Goal: Information Seeking & Learning: Learn about a topic

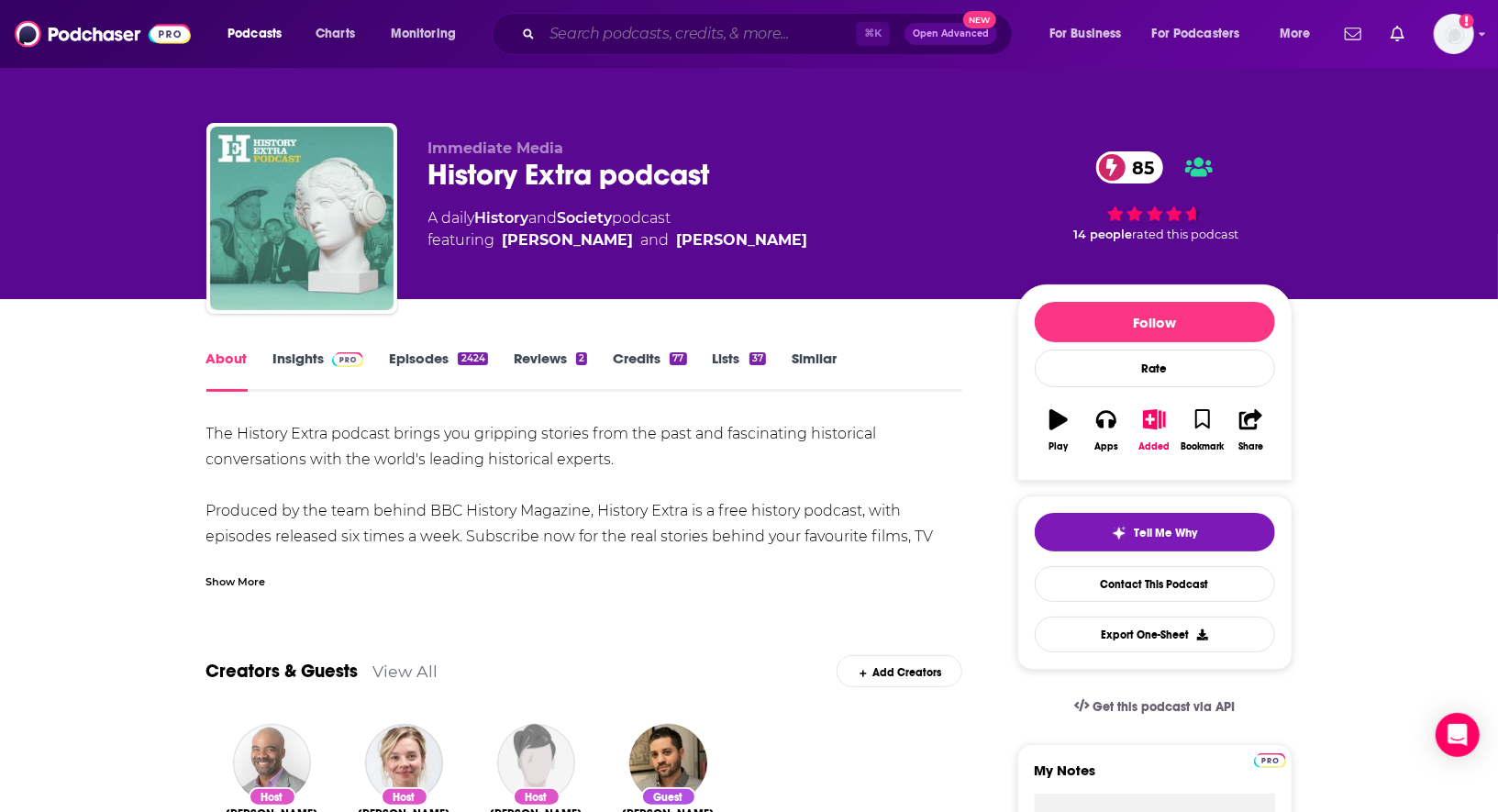
click at [616, 40] on input "Search podcasts, credits, & more..." at bounding box center [698, 34] width 313 height 29
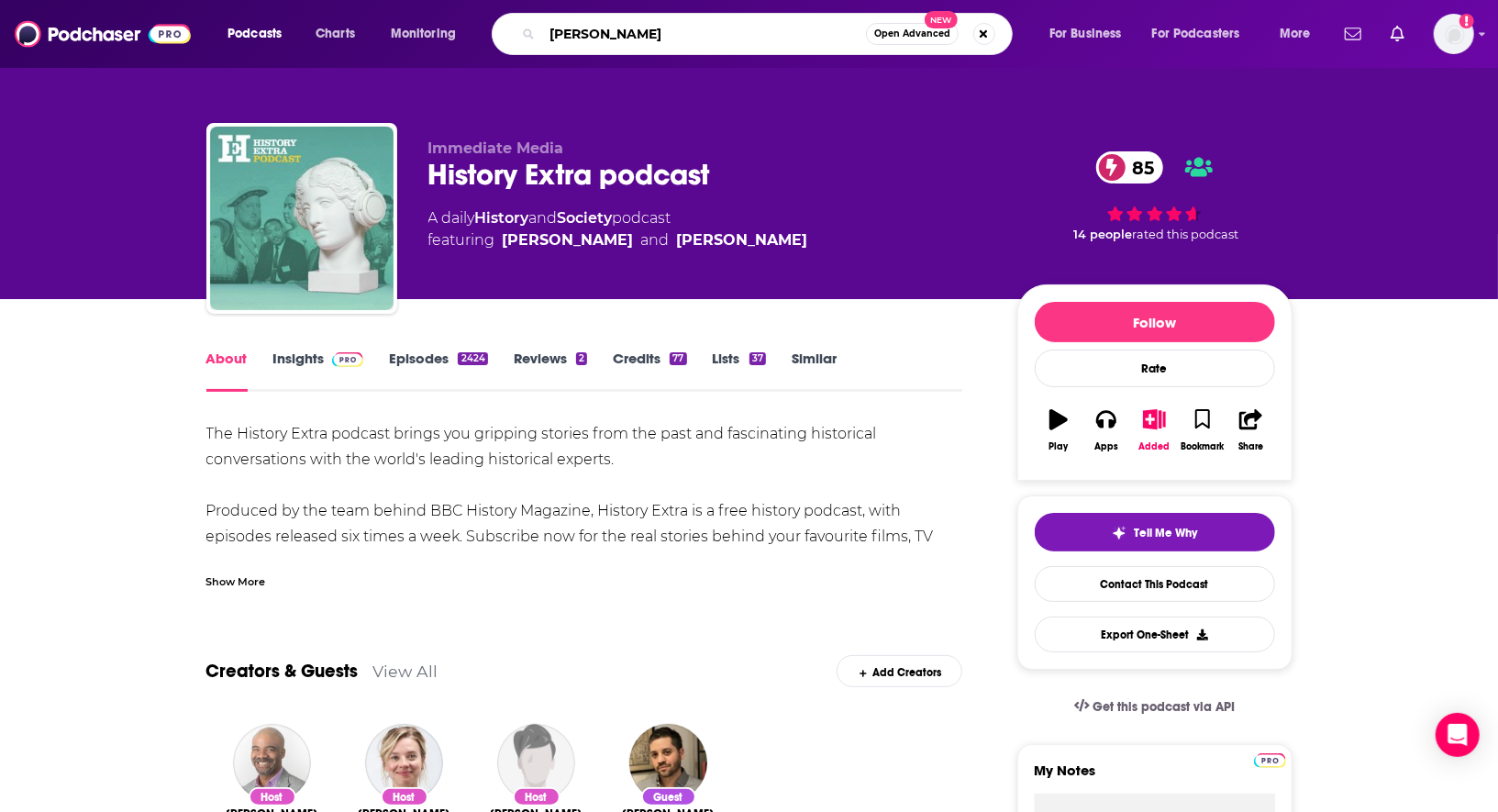
type input "[PERSON_NAME]"
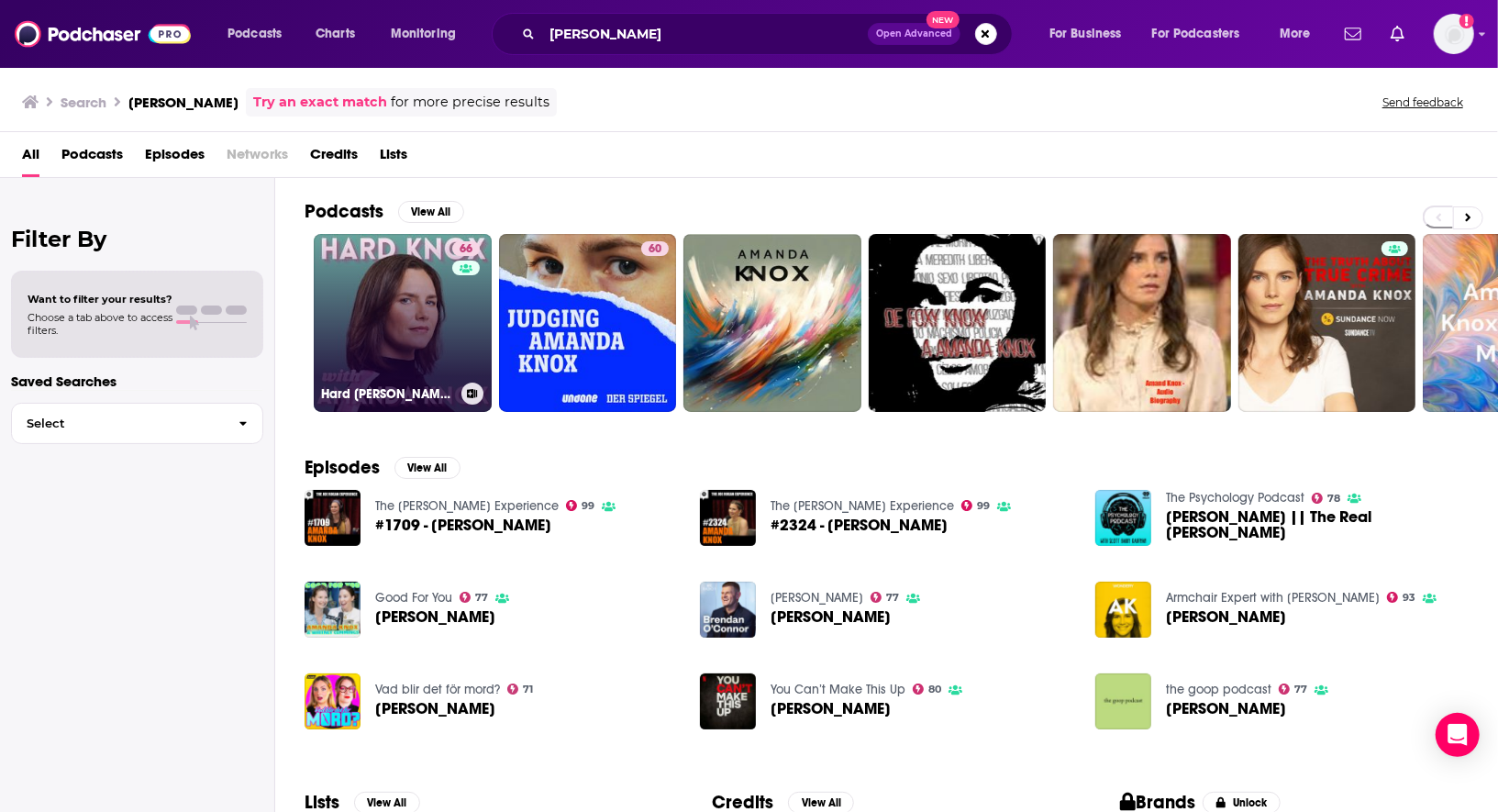
click at [382, 339] on link "66 Hard [PERSON_NAME] with [PERSON_NAME]" at bounding box center [402, 322] width 178 height 178
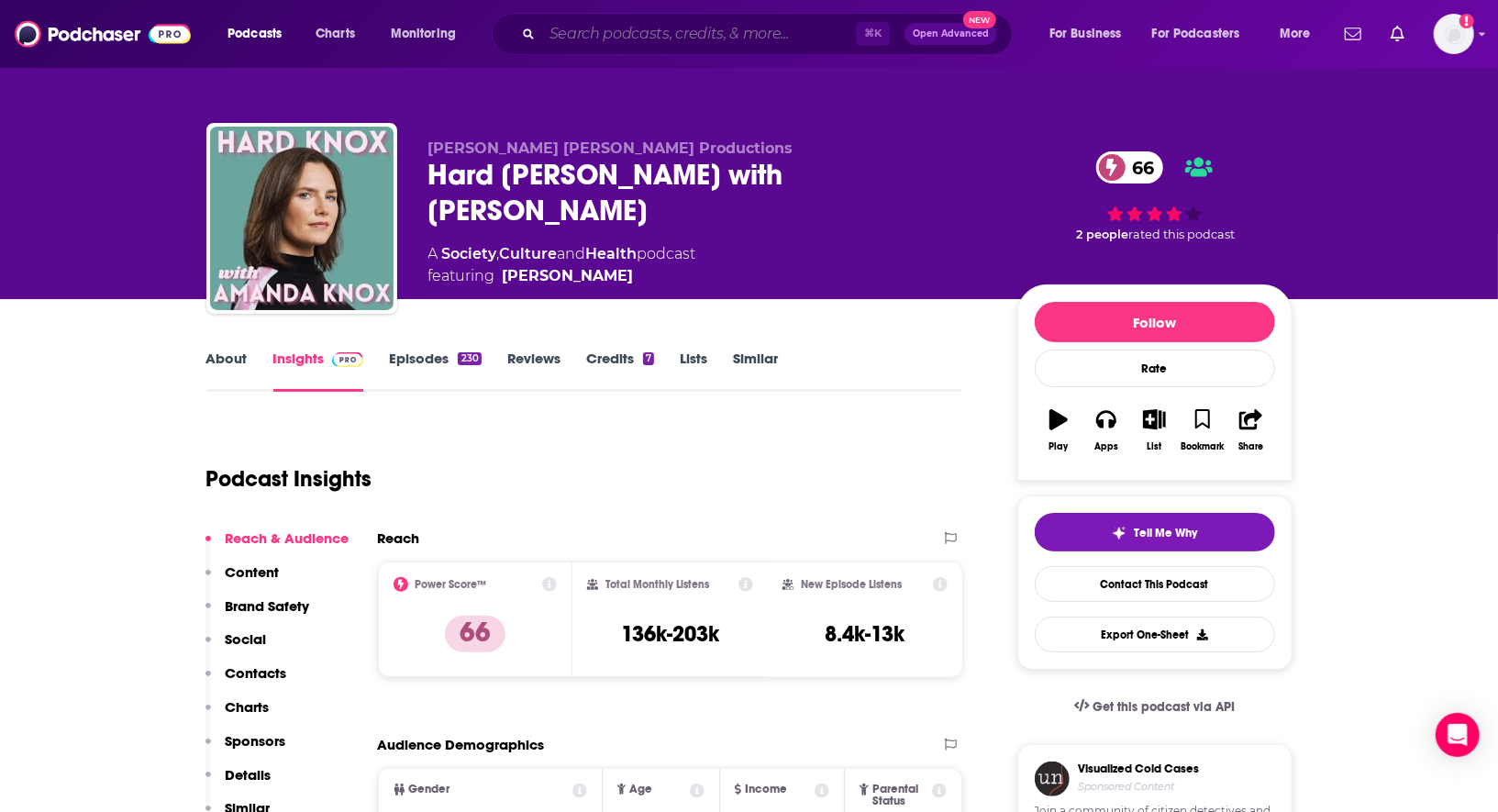
click at [596, 37] on input "Search podcasts, credits, & more..." at bounding box center [698, 34] width 313 height 29
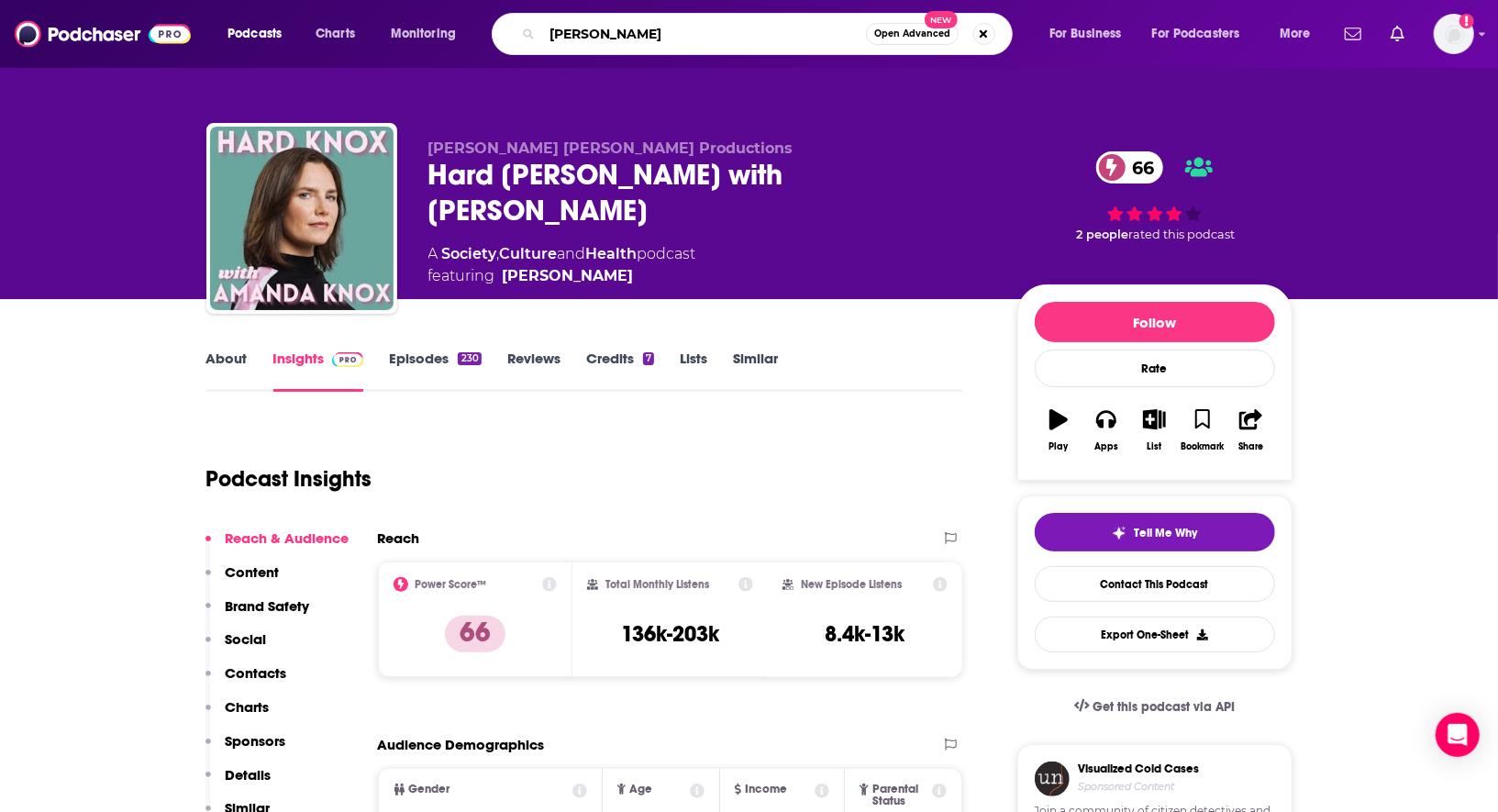
type input "[PERSON_NAME]"
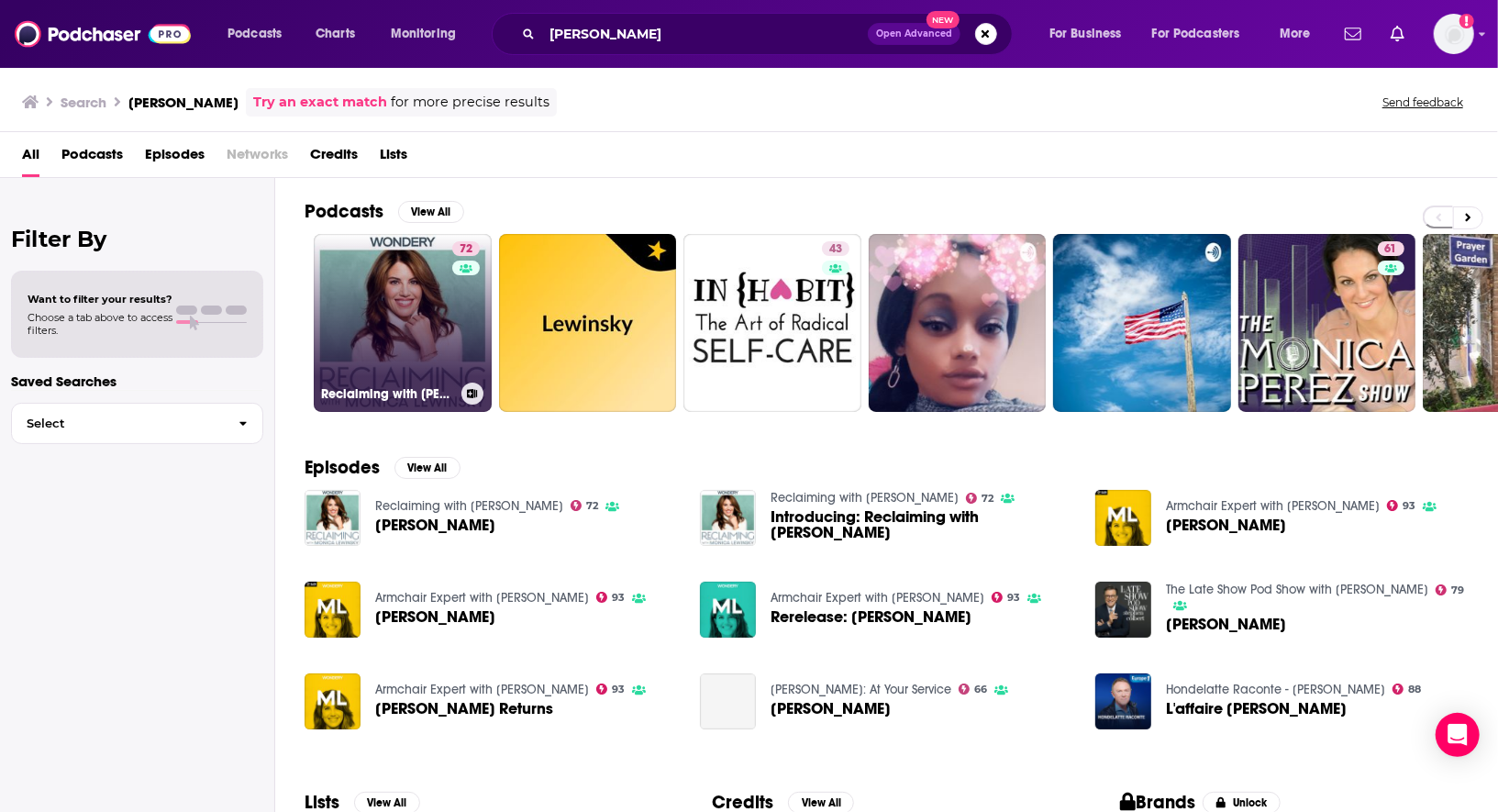
click at [395, 290] on link "72 Reclaiming with [PERSON_NAME]" at bounding box center [402, 322] width 178 height 178
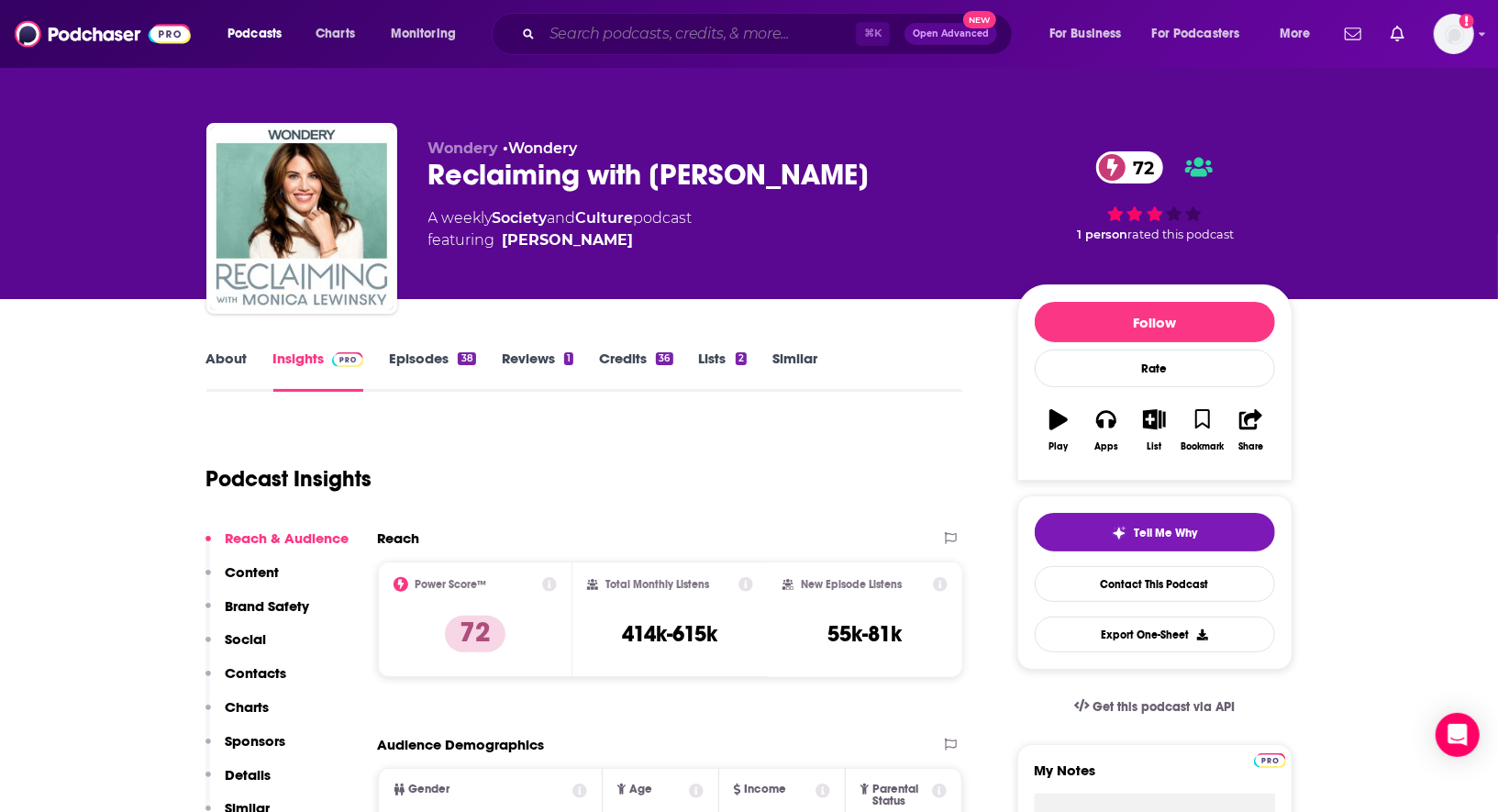
click at [607, 24] on input "Search podcasts, credits, & more..." at bounding box center [698, 34] width 313 height 29
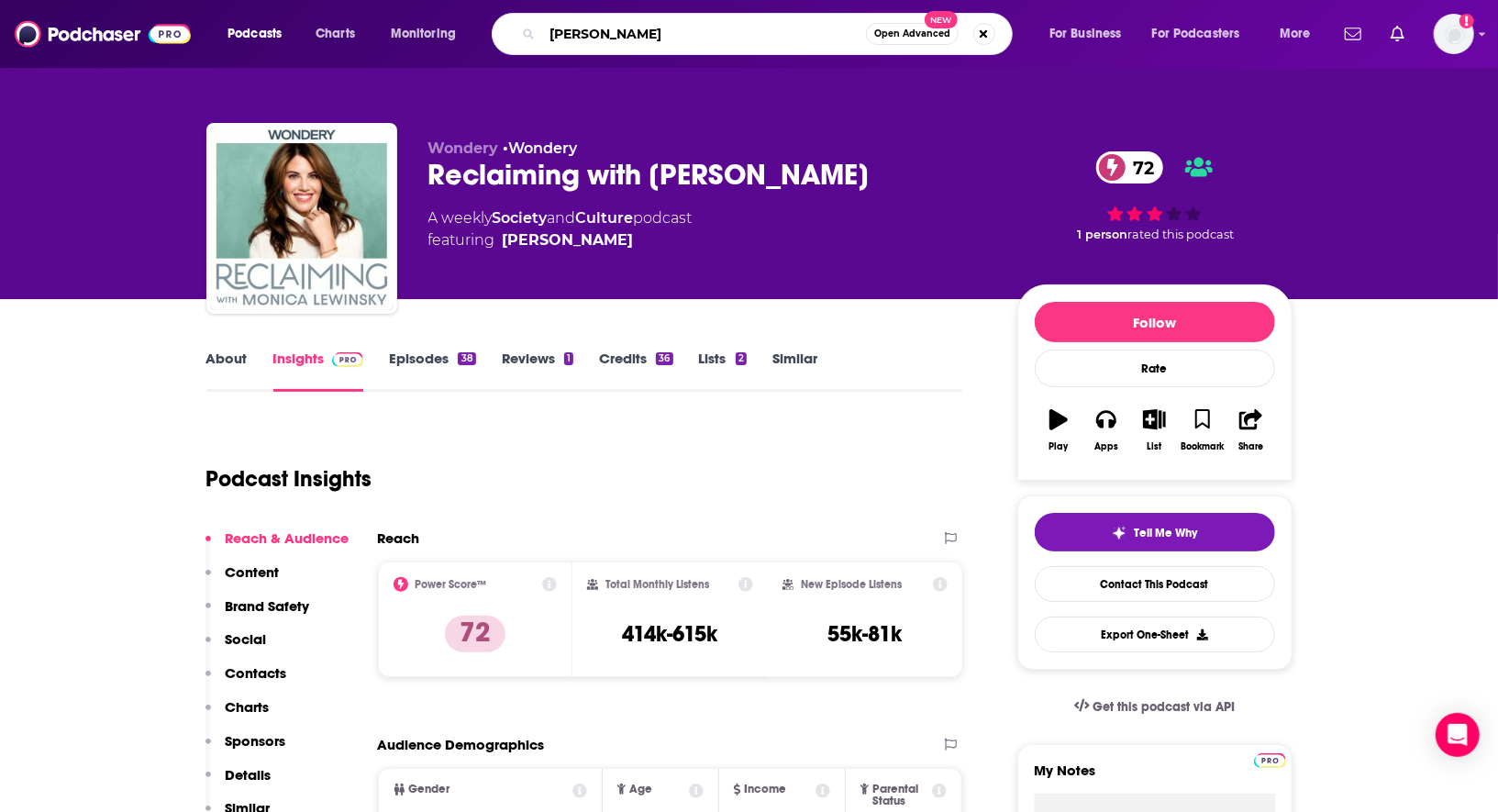
type input "[PERSON_NAME]"
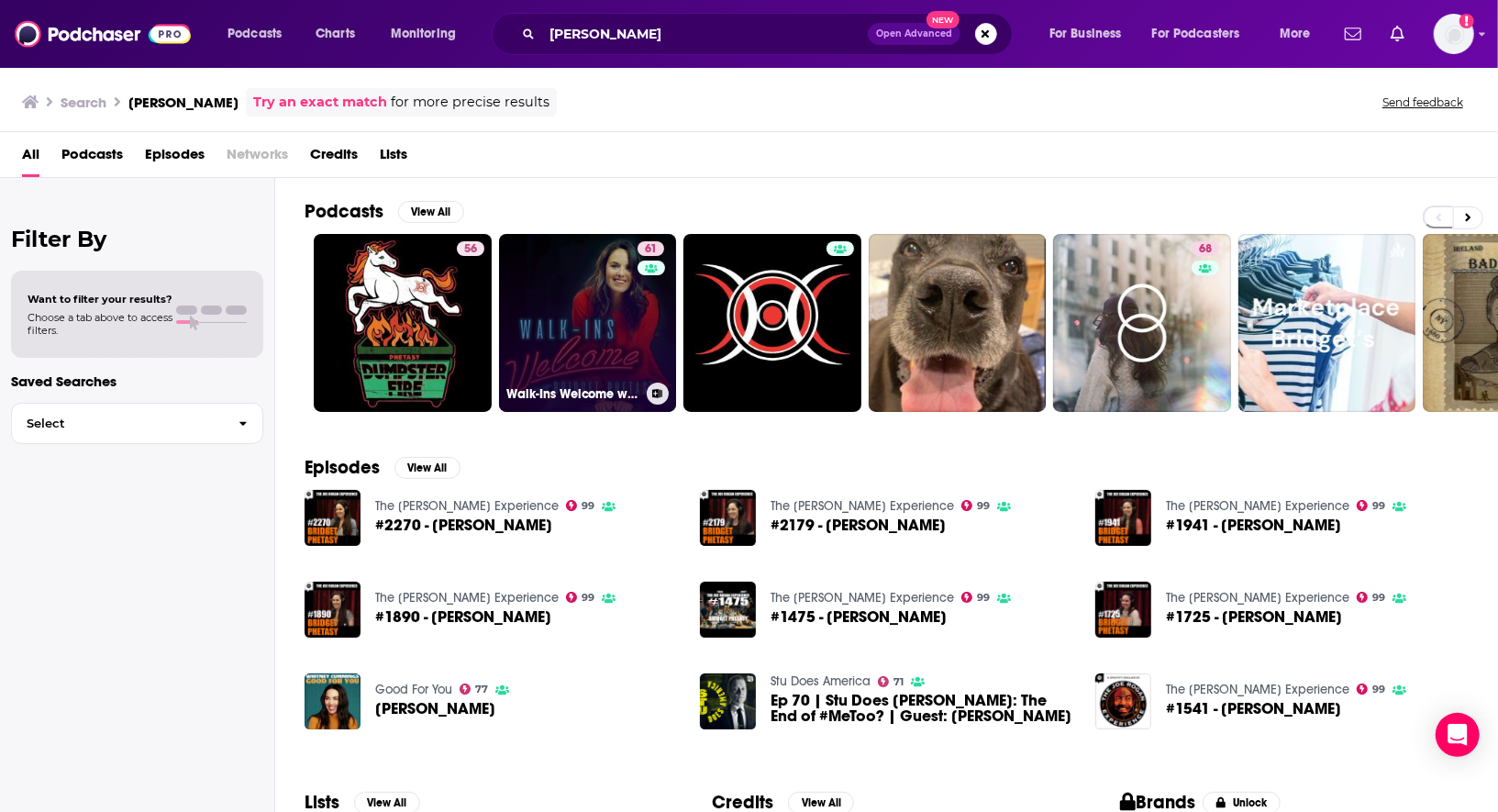
click at [606, 330] on link "61 Walk-Ins Welcome with [PERSON_NAME]" at bounding box center [588, 322] width 178 height 178
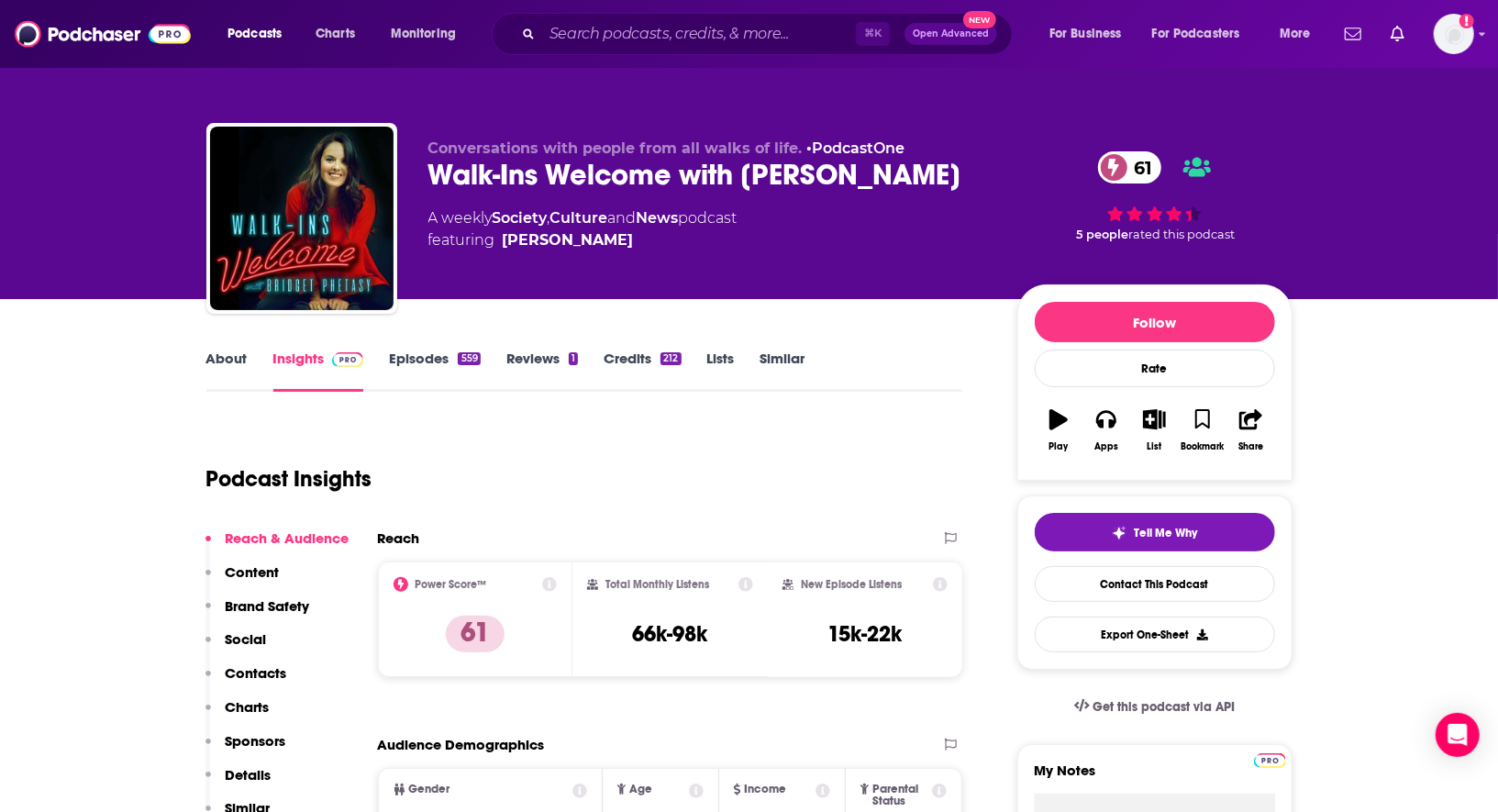
click at [230, 359] on link "About" at bounding box center [227, 370] width 41 height 42
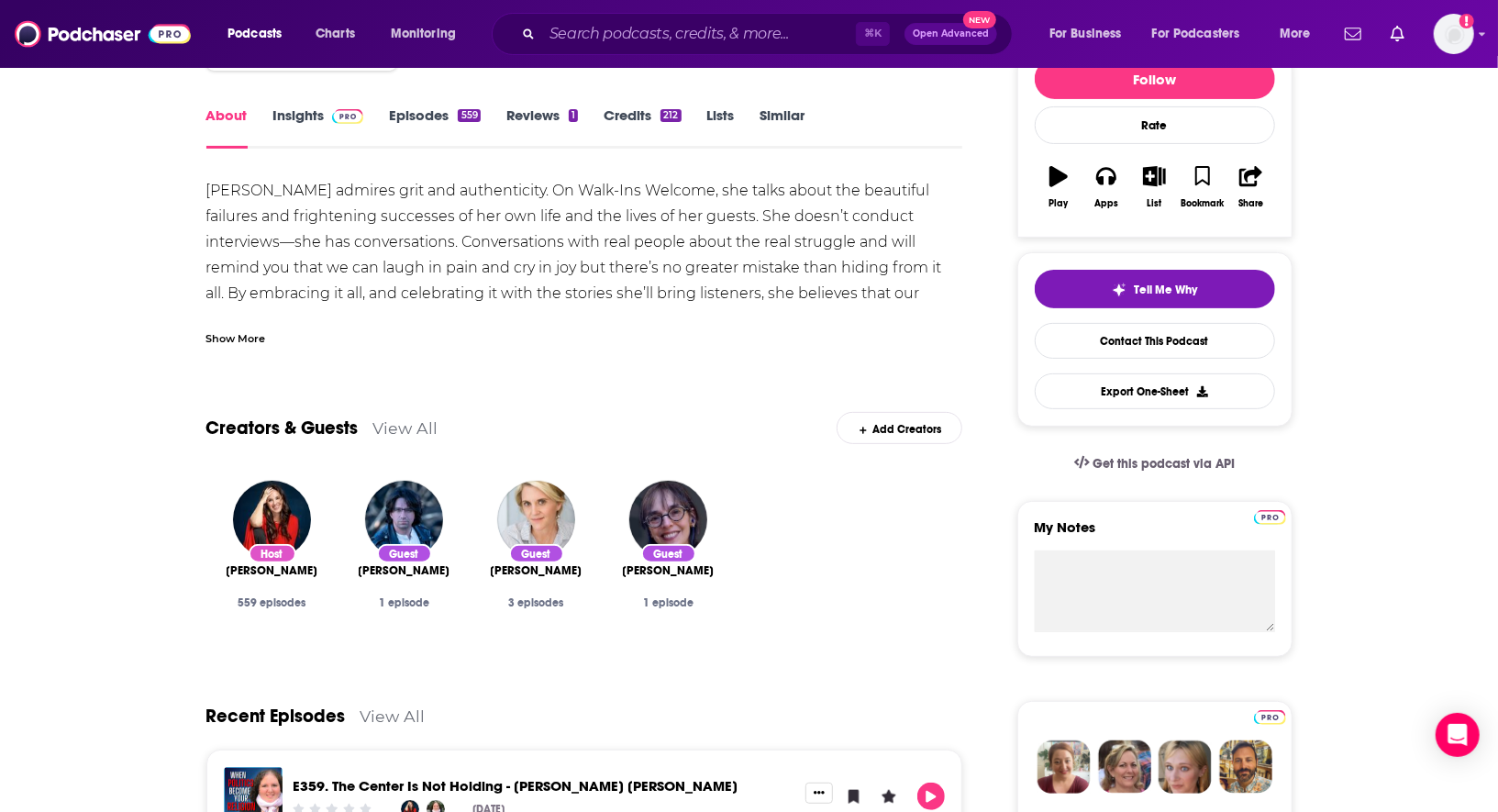
scroll to position [249, 0]
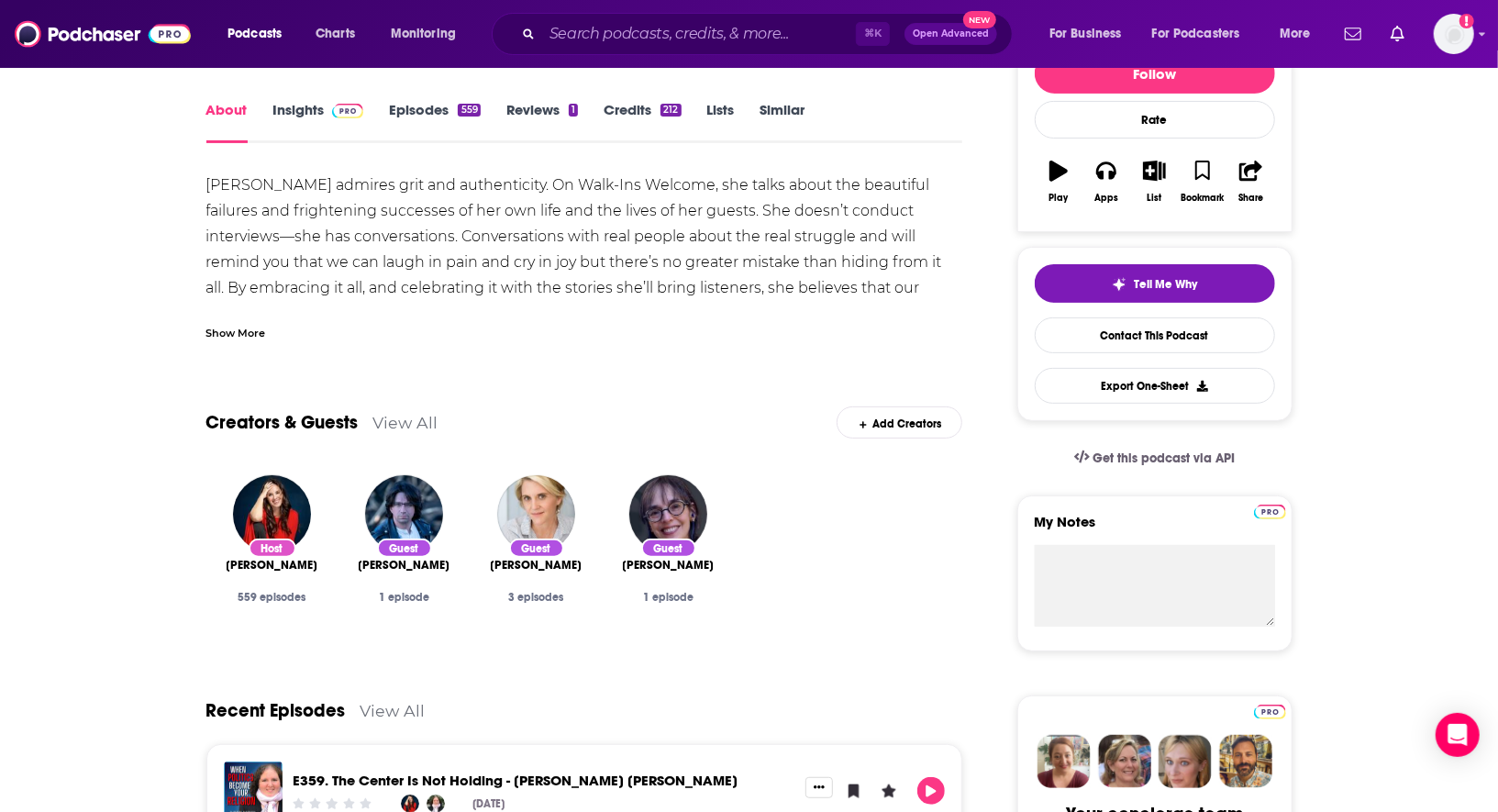
click at [769, 484] on div "Host [PERSON_NAME] 559 episodes Guest [PERSON_NAME] 1 episode Guest [PERSON_NAM…" at bounding box center [585, 557] width 757 height 194
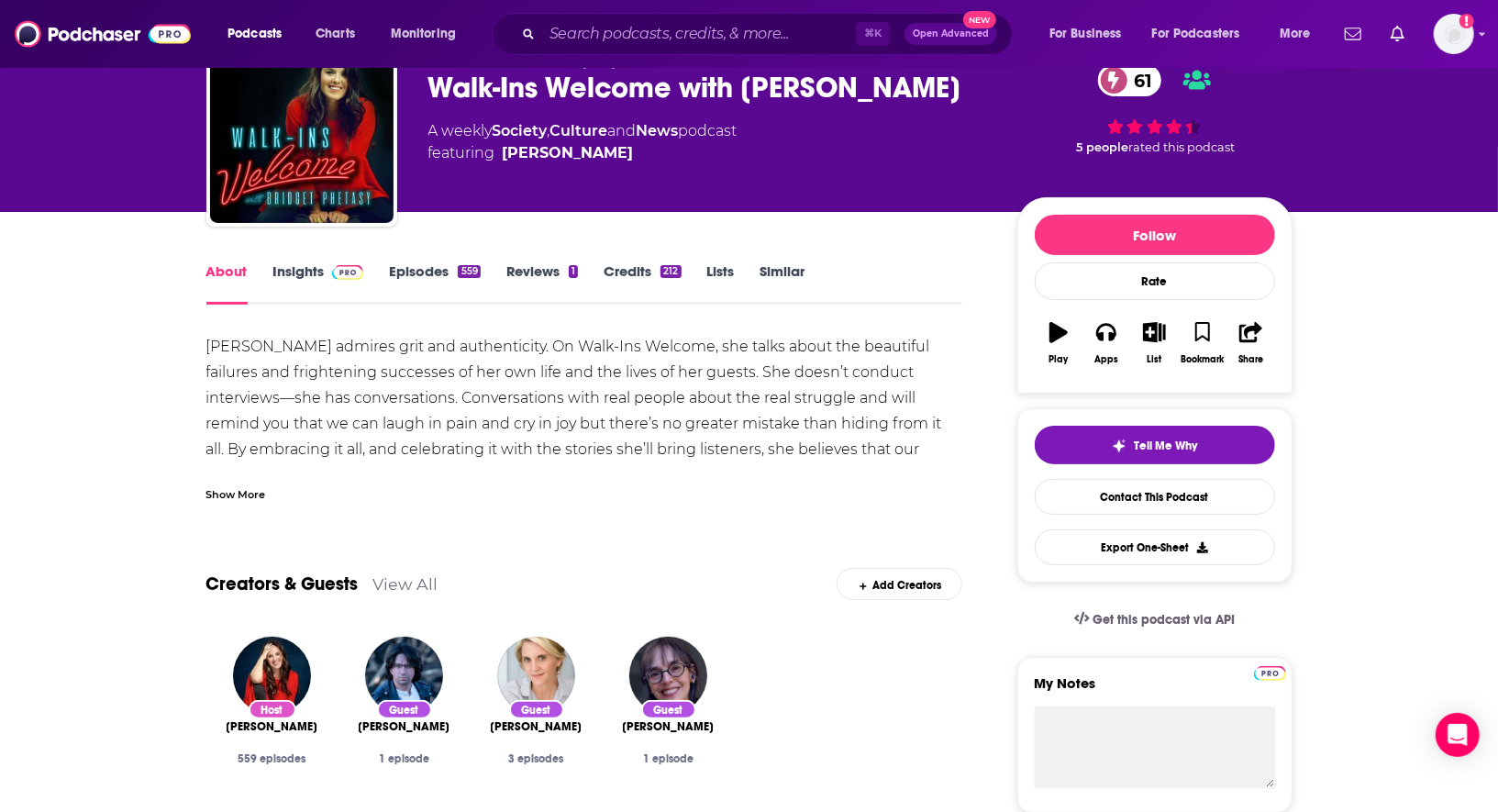
scroll to position [87, 0]
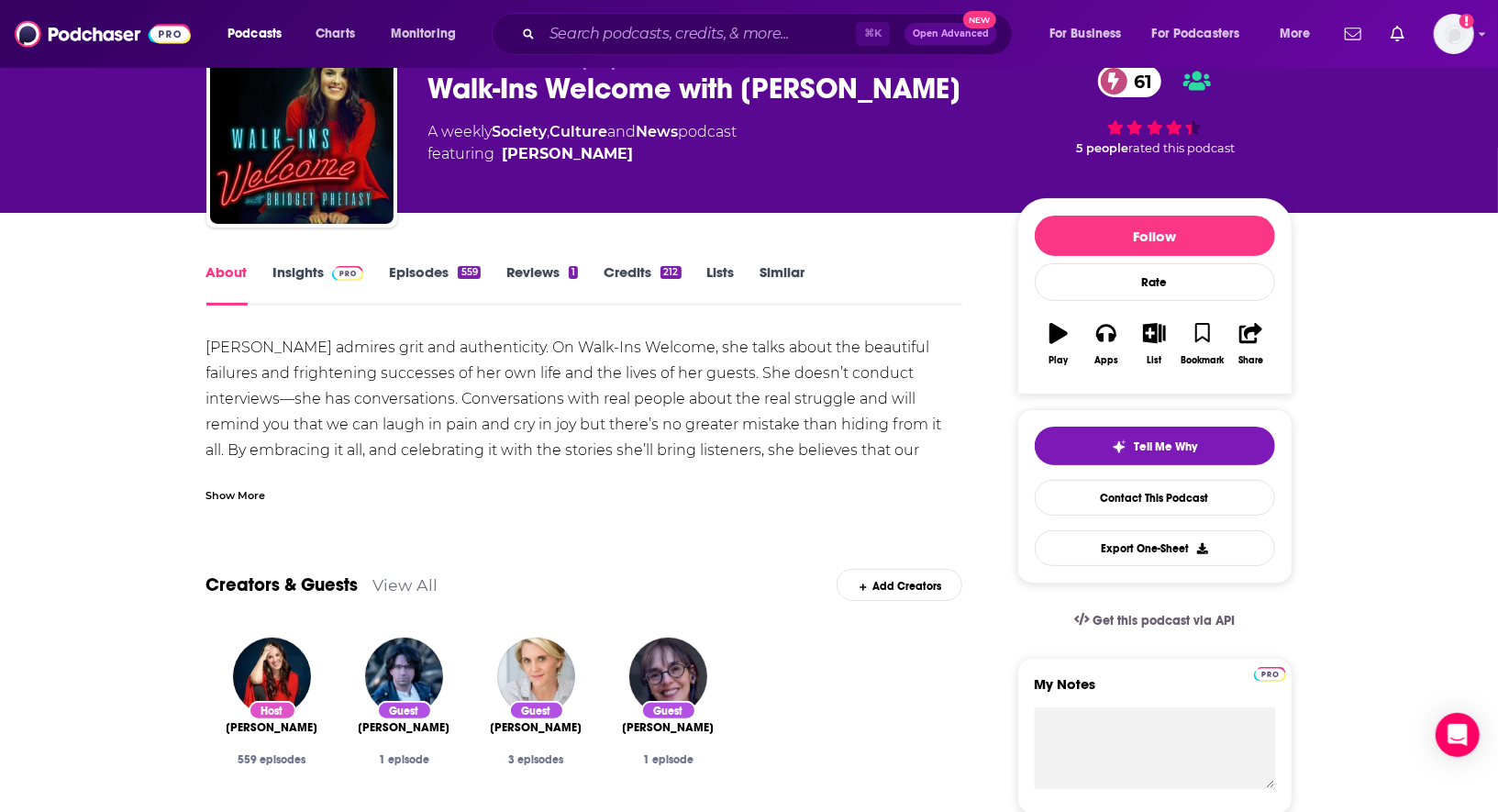
click at [236, 497] on div "Show More" at bounding box center [235, 494] width 59 height 18
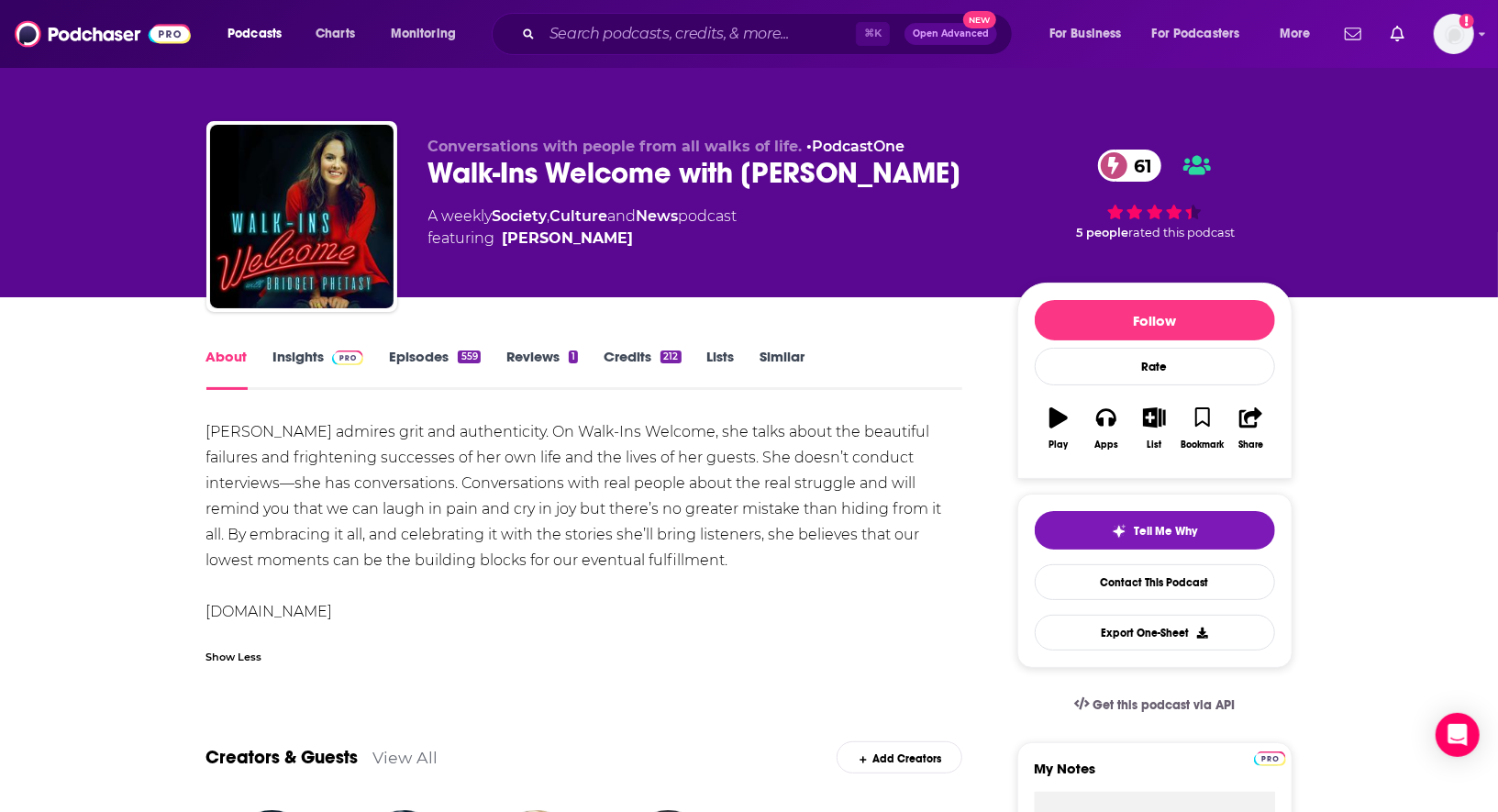
scroll to position [0, 0]
